Goal: Manage account settings

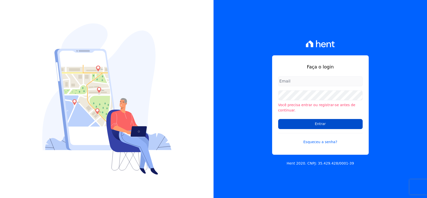
type input "[PERSON_NAME][EMAIL_ADDRESS][PERSON_NAME][DOMAIN_NAME]"
click at [337, 123] on input "Entrar" at bounding box center [320, 124] width 85 height 10
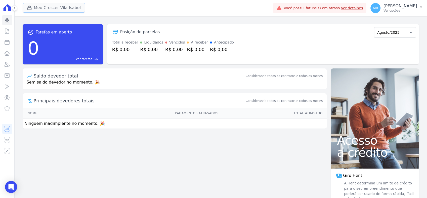
click at [51, 9] on button "Meu Crescer Vila Isabel" at bounding box center [54, 8] width 62 height 10
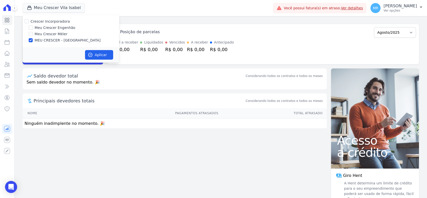
click at [51, 28] on label "Meu Crescer Engenhão" at bounding box center [55, 27] width 41 height 5
click at [33, 28] on input "Meu Crescer Engenhão" at bounding box center [31, 28] width 4 height 4
checkbox input "true"
click at [50, 40] on label "MEU CRESCER - VILA ISABEL" at bounding box center [68, 40] width 66 height 5
click at [33, 40] on input "MEU CRESCER - VILA ISABEL" at bounding box center [31, 40] width 4 height 4
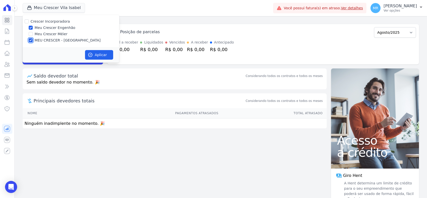
checkbox input "false"
click at [103, 53] on button "Aplicar" at bounding box center [99, 55] width 28 height 10
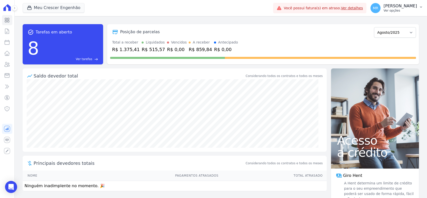
click at [408, 7] on p "Maria Rossi" at bounding box center [400, 6] width 33 height 5
